Goal: Information Seeking & Learning: Find contact information

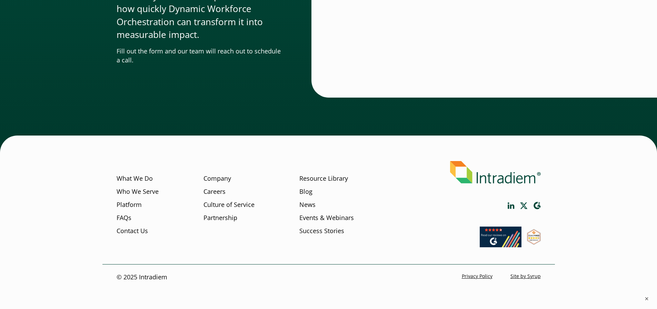
scroll to position [2120, 0]
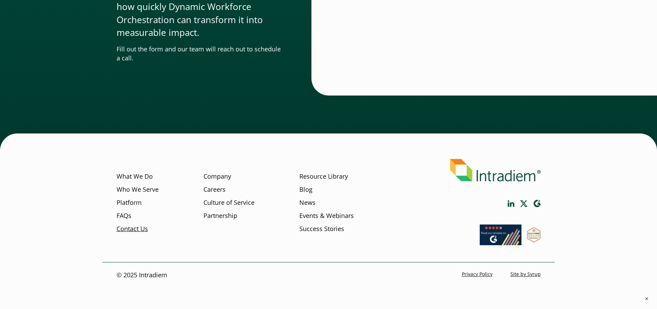
click at [136, 228] on link "Contact Us" at bounding box center [132, 229] width 31 height 9
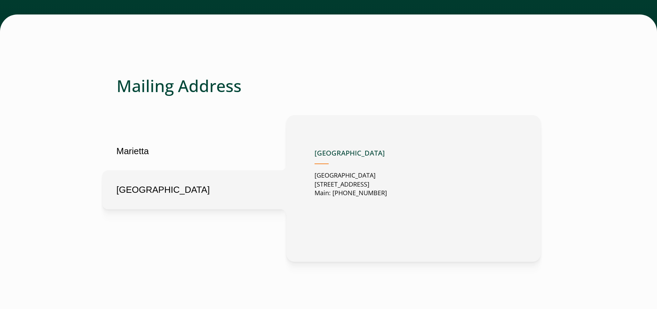
scroll to position [276, 0]
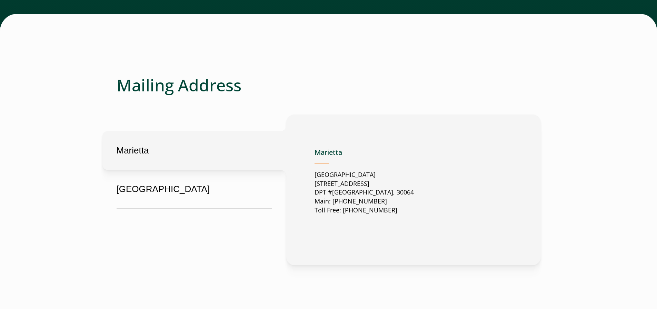
click at [330, 192] on p "[GEOGRAPHIC_DATA][STREET_ADDRESS] Main: [PHONE_NUMBER] Toll Free: [PHONE_NUMBER]" at bounding box center [364, 192] width 99 height 45
click at [333, 191] on p "[GEOGRAPHIC_DATA][STREET_ADDRESS] Main: [PHONE_NUMBER] Toll Free: [PHONE_NUMBER]" at bounding box center [364, 192] width 99 height 45
drag, startPoint x: 316, startPoint y: 184, endPoint x: 422, endPoint y: 190, distance: 106.8
click at [422, 190] on div "Marietta United States 2500 Dallas Highway Suite 202 DPT #37049 Marietta, GA, U…" at bounding box center [414, 190] width 198 height 95
